Goal: Understand process/instructions: Learn how to perform a task or action

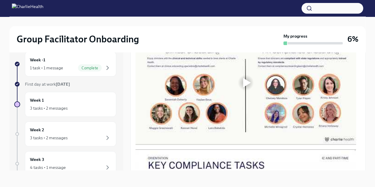
scroll to position [285, 0]
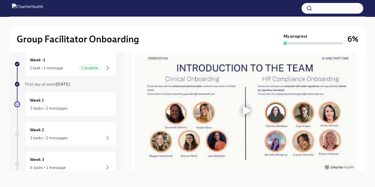
click at [255, 115] on div at bounding box center [245, 110] width 220 height 124
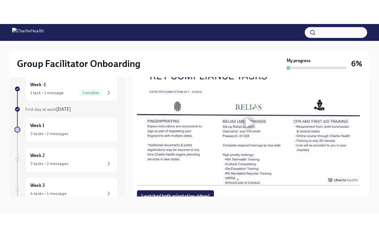
scroll to position [434, 0]
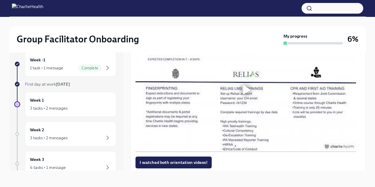
click at [250, 98] on div at bounding box center [245, 89] width 19 height 19
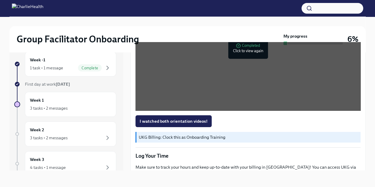
scroll to position [526, 0]
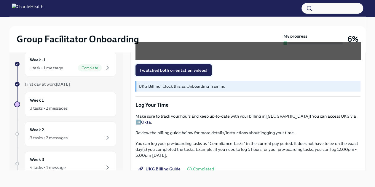
click at [190, 73] on span "I watched both orientation videos!" at bounding box center [174, 70] width 68 height 6
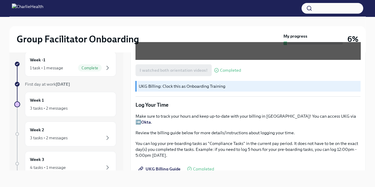
click at [365, 121] on div "Group Facilitator Onboarding My progress 6% Week -1 1 task • 1 message Complete…" at bounding box center [187, 97] width 375 height 180
click at [352, 122] on p "Make sure to track your hours and keep up-to-date with your billing in [GEOGRAP…" at bounding box center [247, 119] width 225 height 12
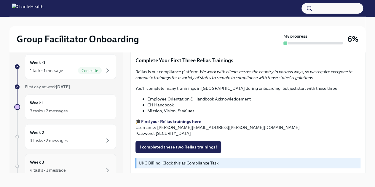
scroll to position [10, 0]
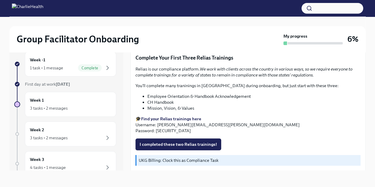
click at [164, 119] on strong "Find your Relias trainings here" at bounding box center [171, 118] width 60 height 5
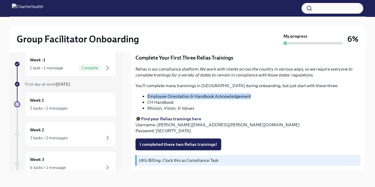
drag, startPoint x: 148, startPoint y: 97, endPoint x: 251, endPoint y: 98, distance: 103.4
click at [251, 98] on li "Employee Orientation & Handbook Acknowledgement" at bounding box center [253, 96] width 213 height 6
copy li "Employee Orientation & Handbook Acknowledgement"
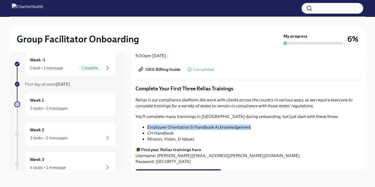
scroll to position [629, 0]
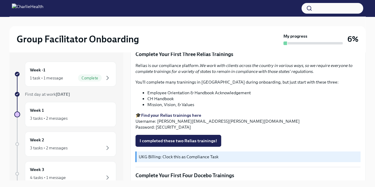
scroll to position [670, 0]
click at [204, 143] on span "I completed these two Relias trainings!" at bounding box center [178, 141] width 77 height 6
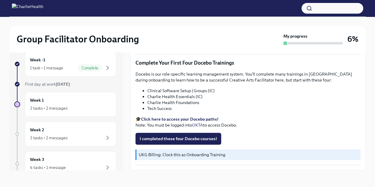
scroll to position [772, 0]
